Goal: Obtain resource: Download file/media

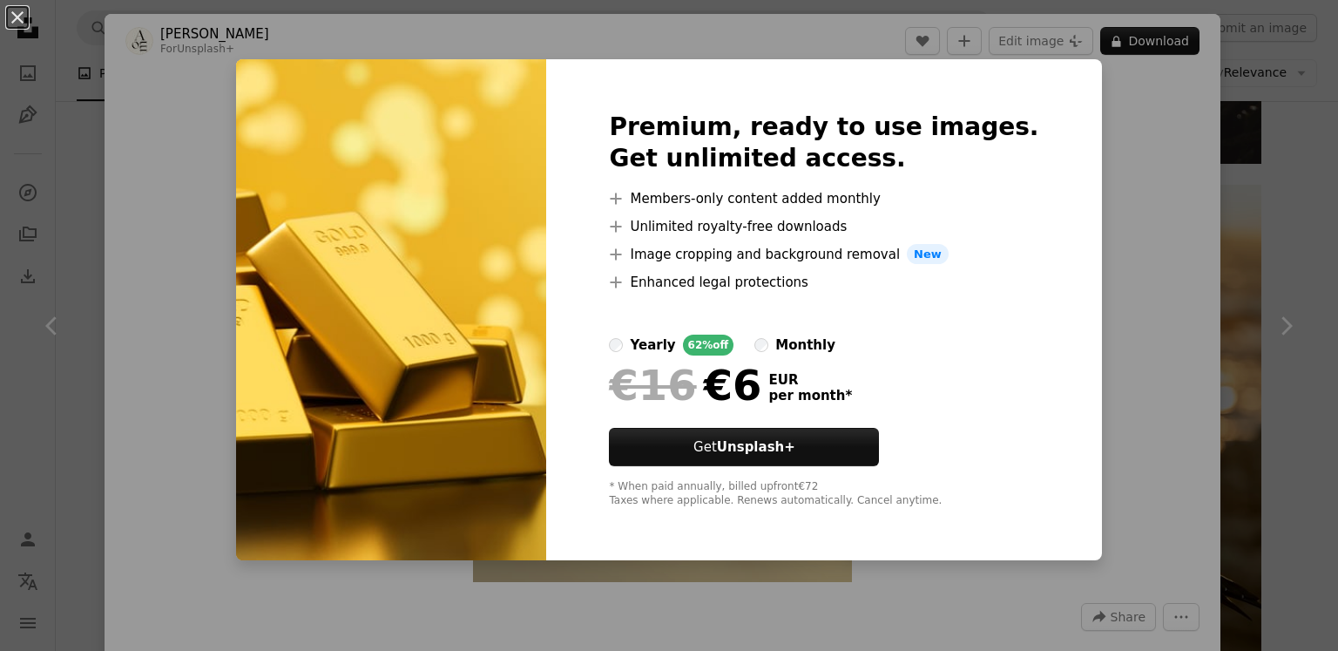
scroll to position [1655, 0]
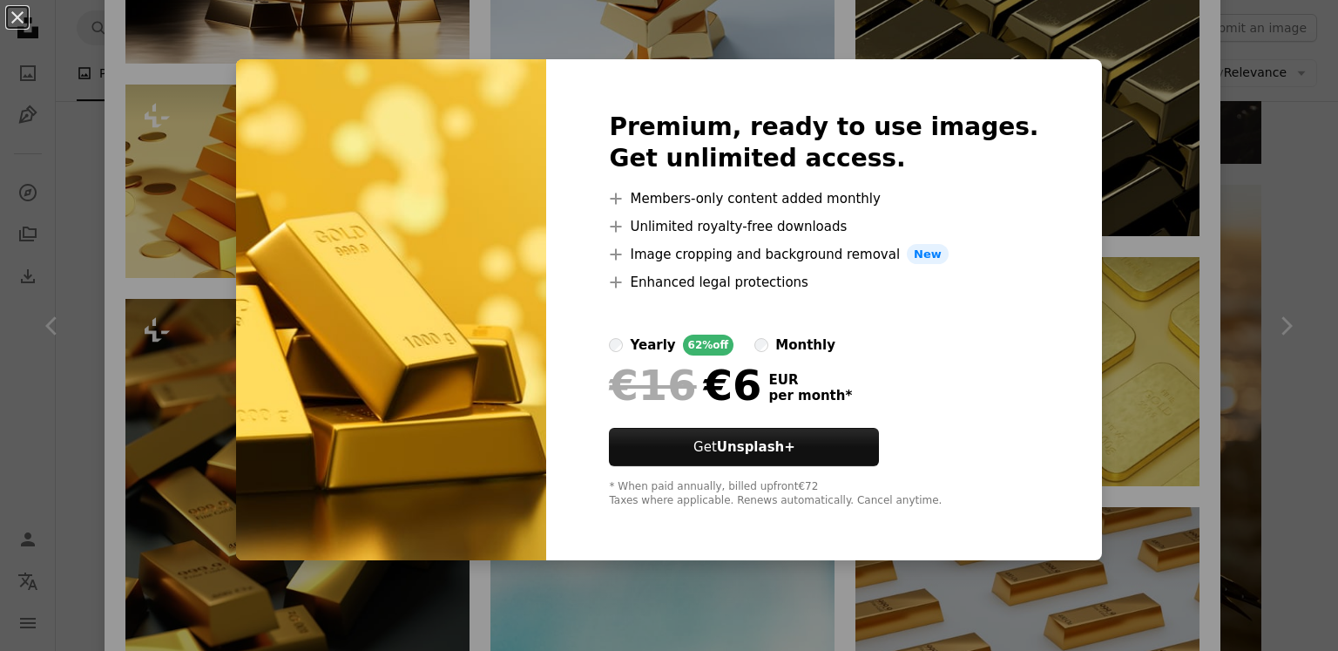
click at [1171, 388] on div "An X shape Premium, ready to use images. Get unlimited access. A plus sign Memb…" at bounding box center [669, 325] width 1338 height 651
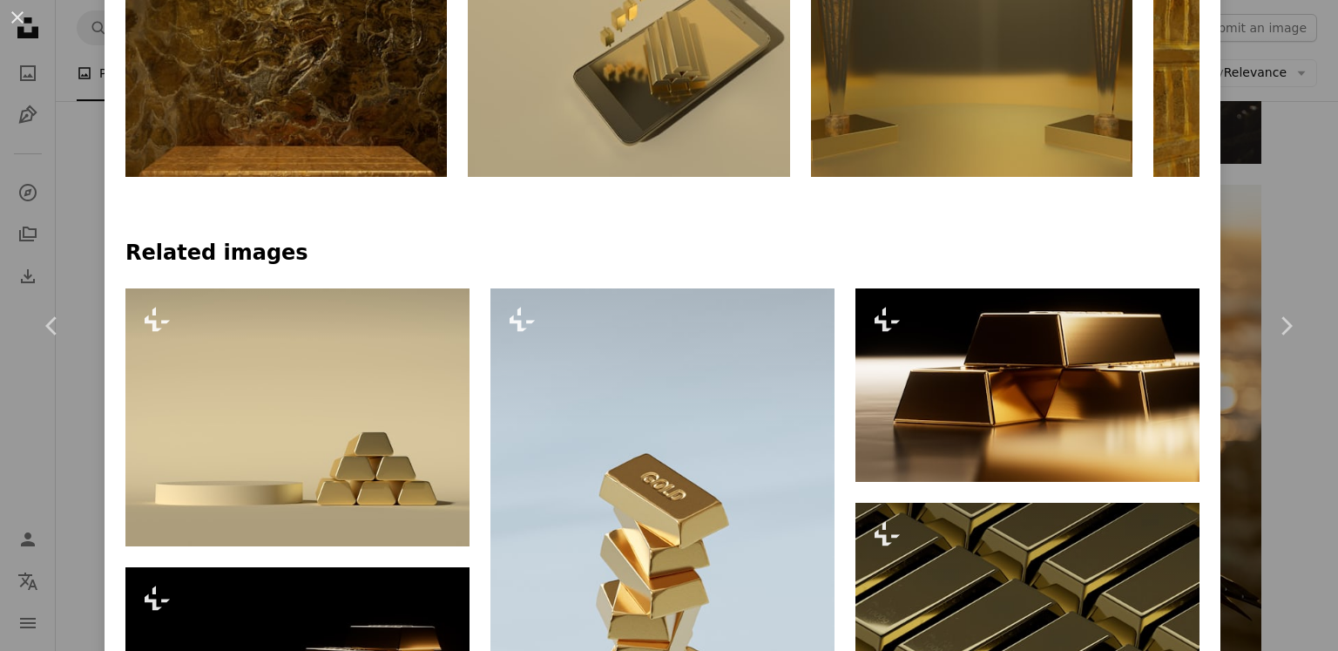
scroll to position [610, 0]
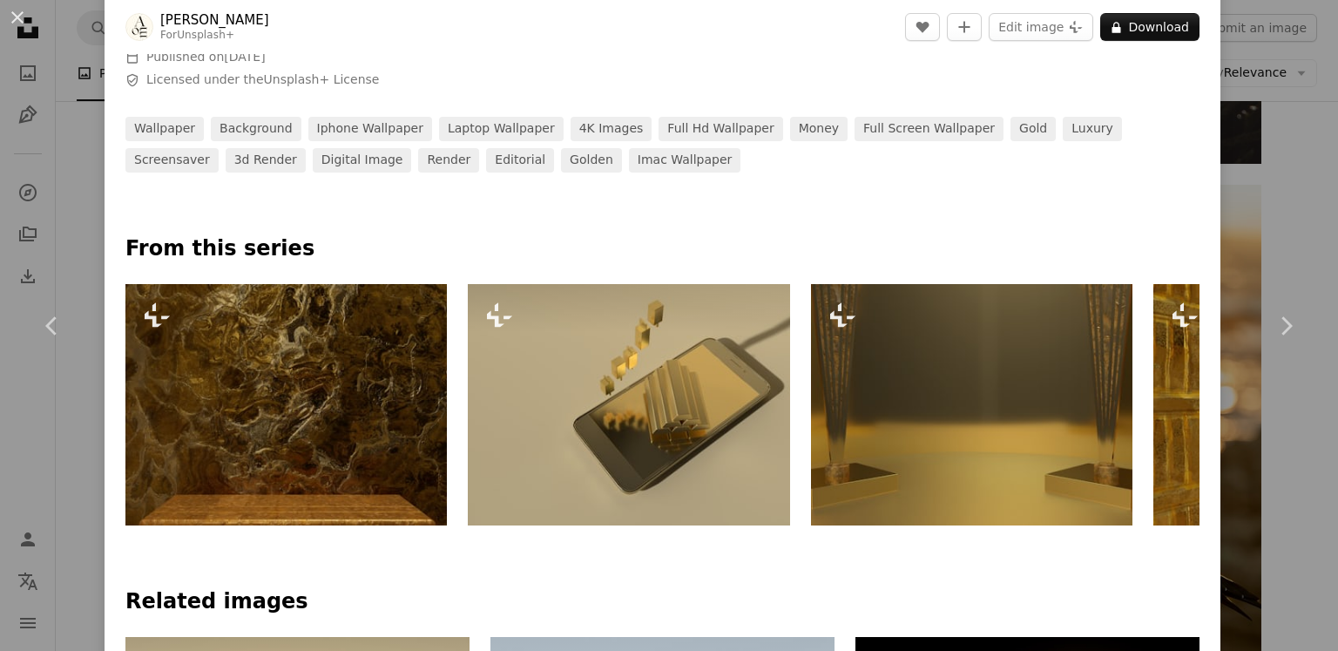
click at [626, 358] on img at bounding box center [629, 404] width 322 height 241
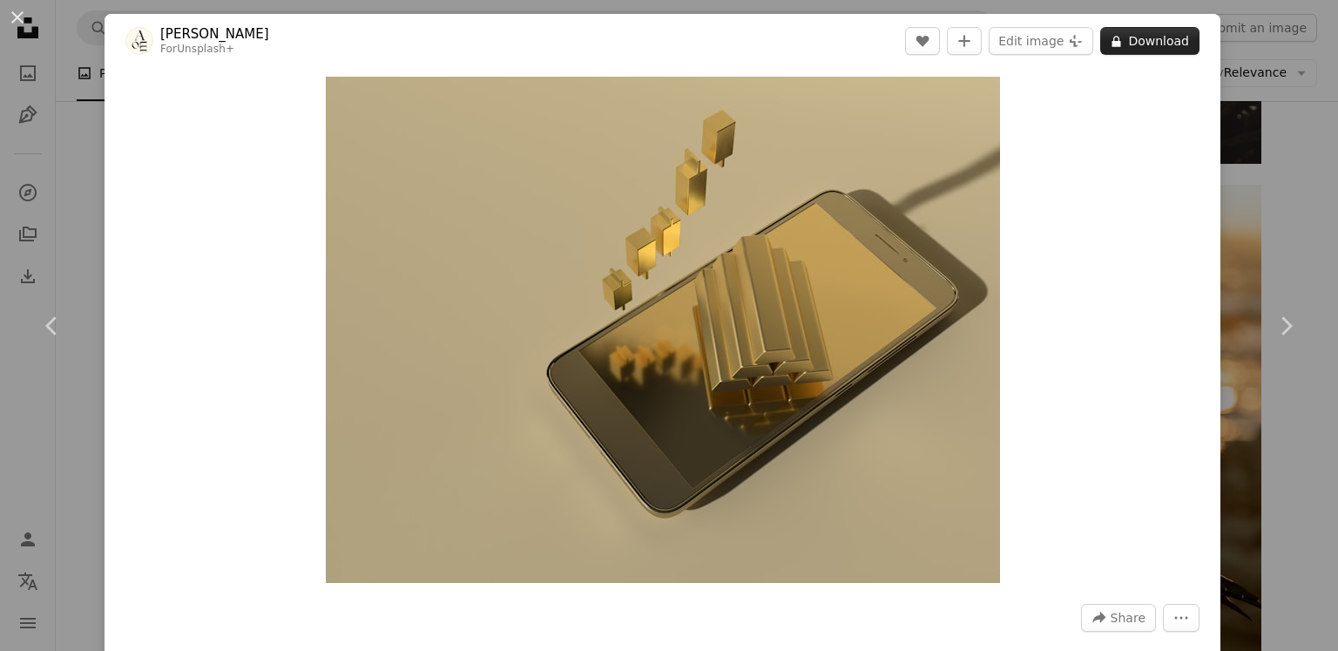
click at [1139, 43] on button "A lock Download" at bounding box center [1149, 41] width 99 height 28
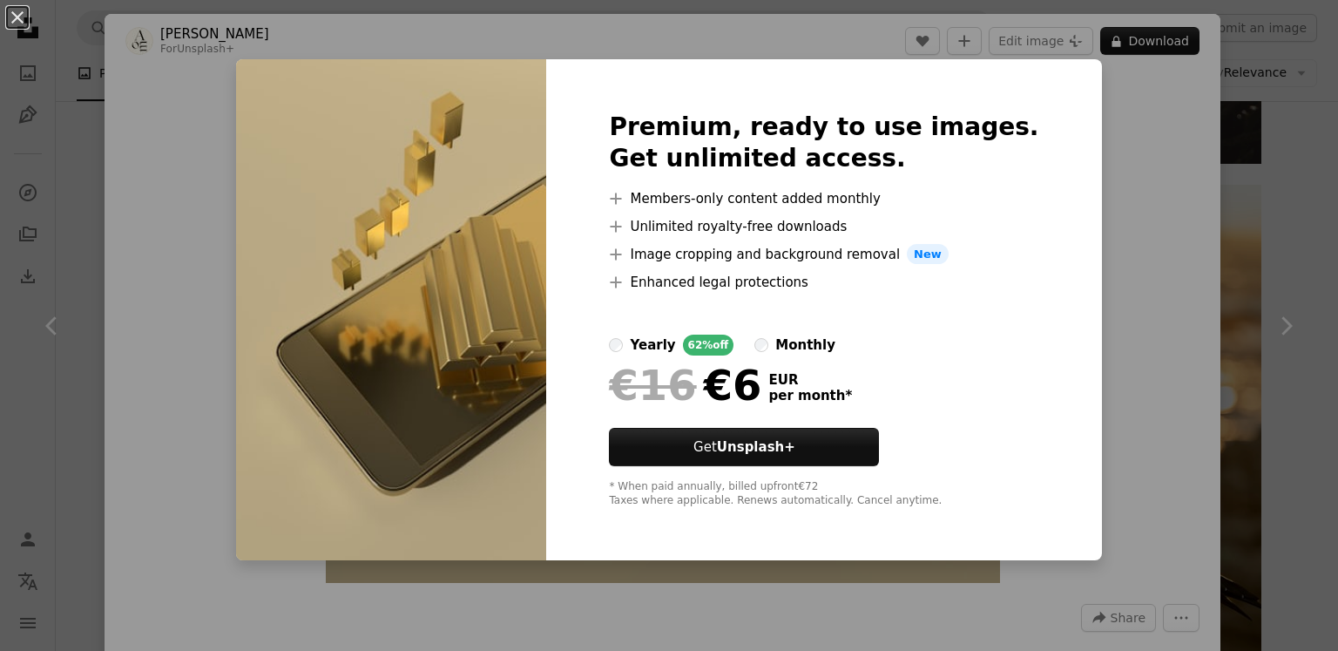
click at [1088, 189] on div "An X shape Premium, ready to use images. Get unlimited access. A plus sign Memb…" at bounding box center [669, 325] width 1338 height 651
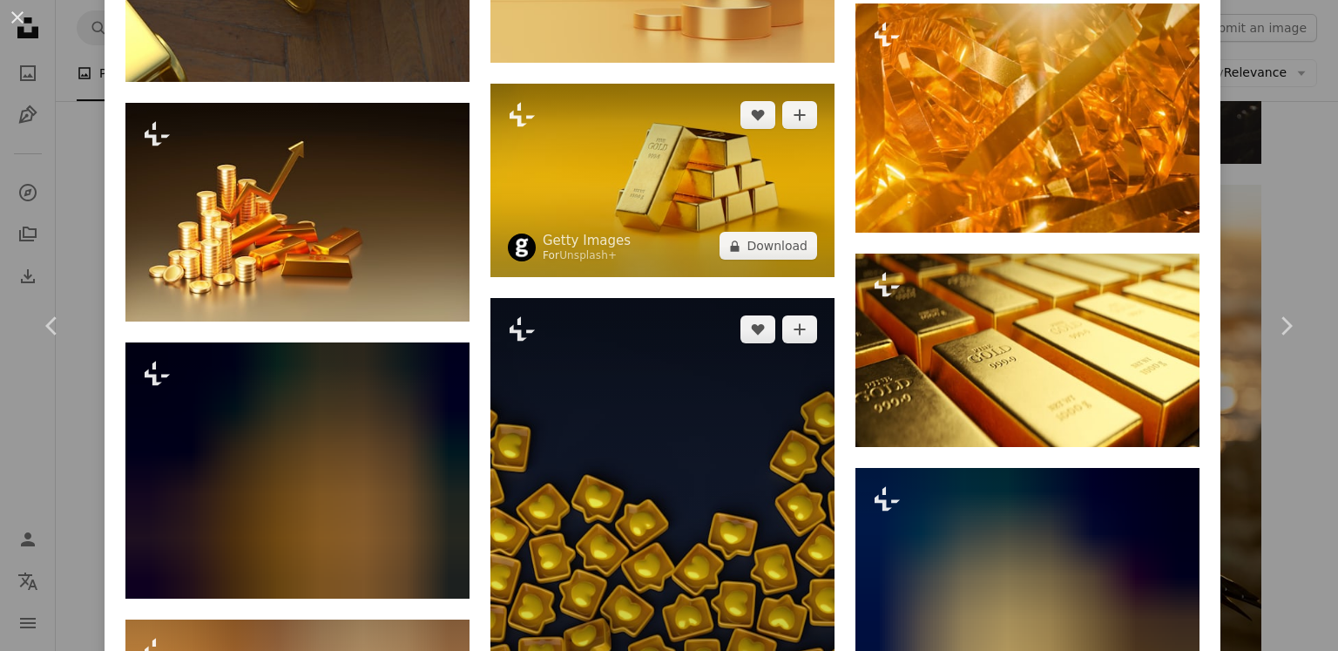
scroll to position [5576, 0]
